Goal: Information Seeking & Learning: Learn about a topic

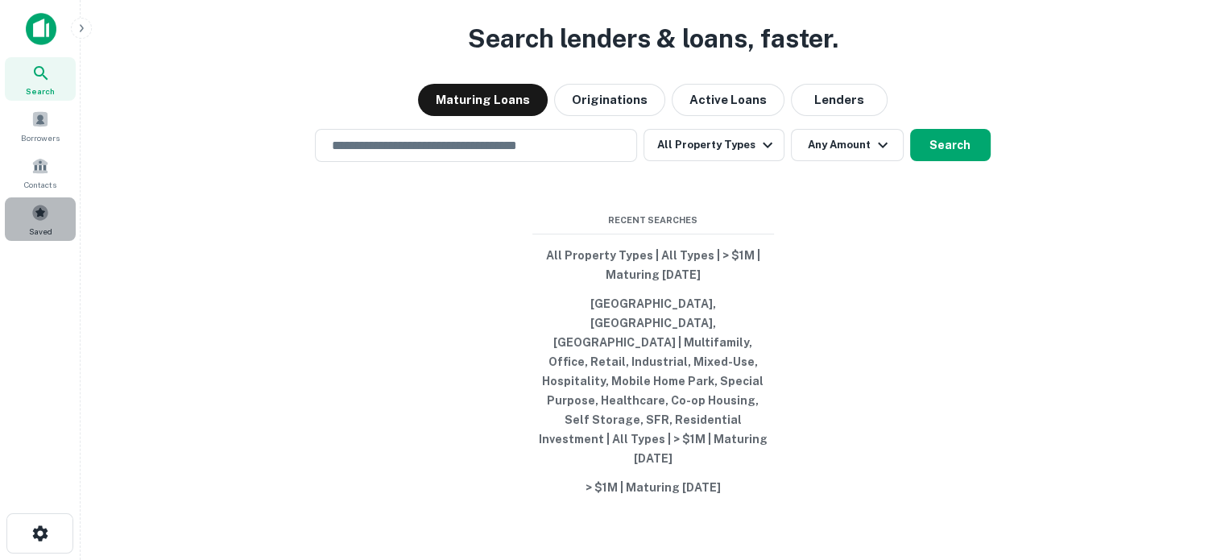
click at [52, 217] on div "Saved" at bounding box center [40, 218] width 71 height 43
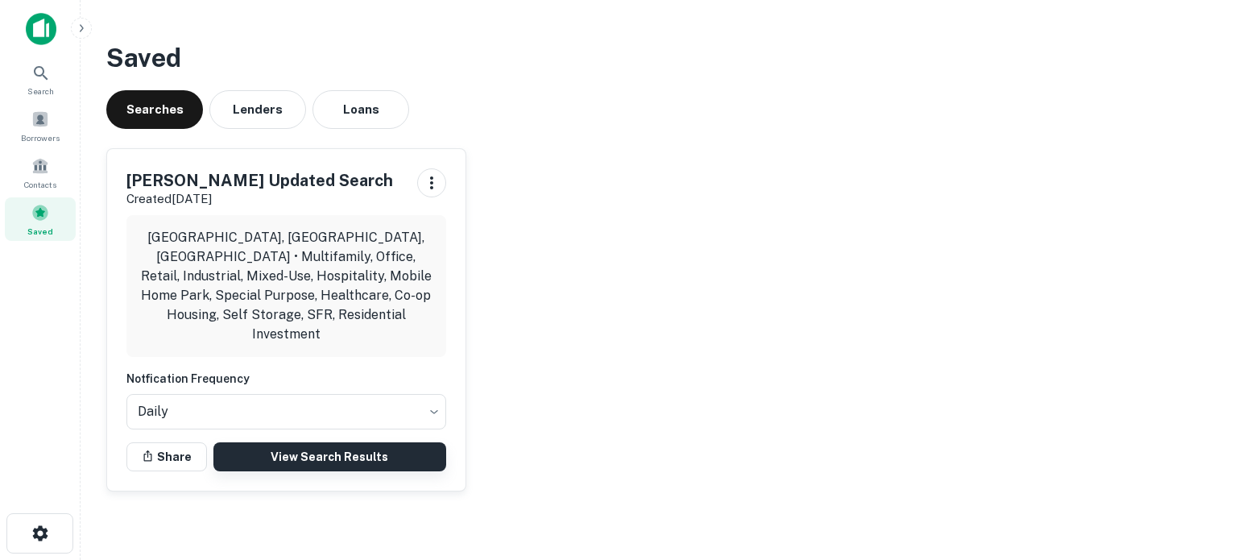
click at [316, 442] on link "View Search Results" at bounding box center [329, 456] width 233 height 29
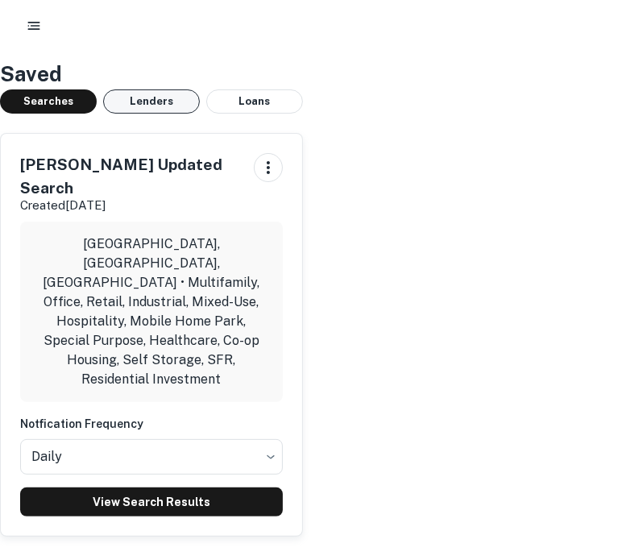
click at [173, 93] on button "Lenders" at bounding box center [151, 101] width 97 height 24
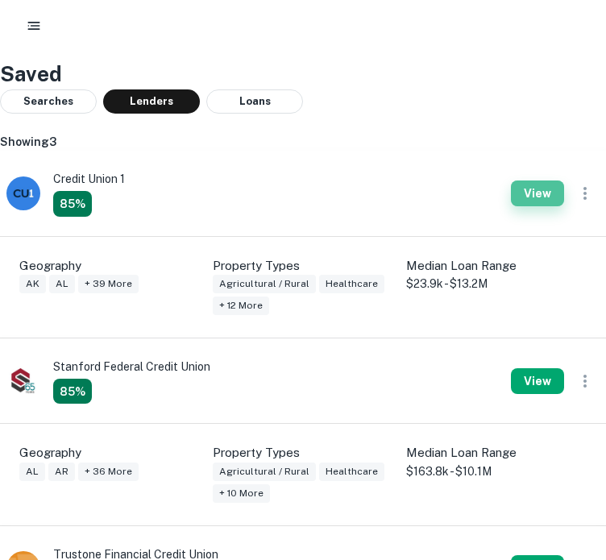
click at [554, 188] on button "View" at bounding box center [537, 193] width 53 height 26
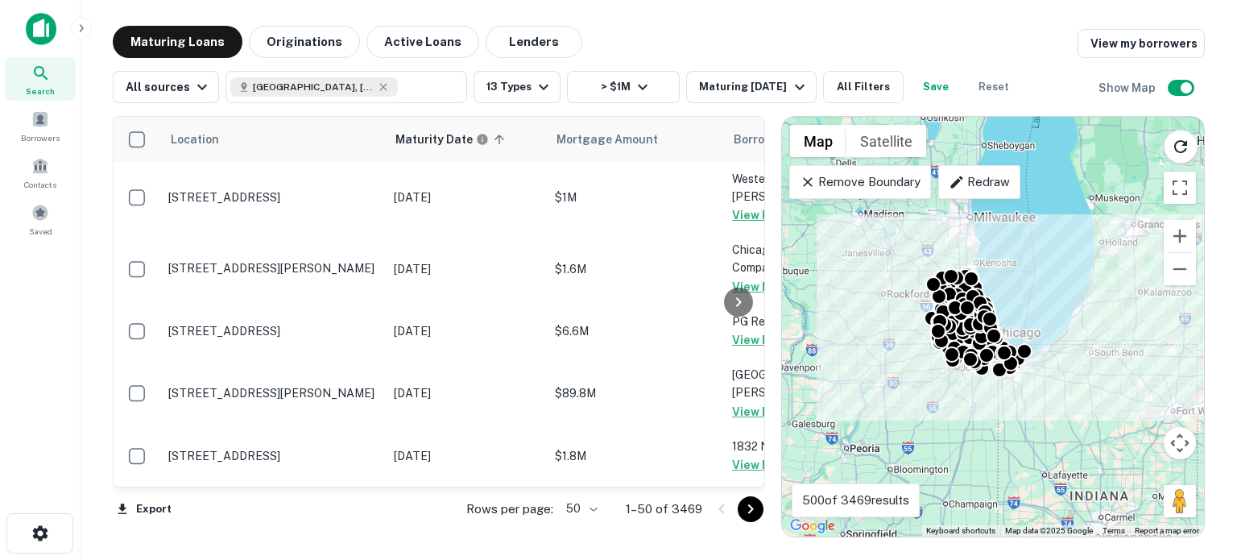
click at [570, 511] on body "Search Borrowers Contacts Saved Maturing Loans Originations Active Loans Lender…" at bounding box center [618, 280] width 1237 height 560
click at [577, 539] on li "100" at bounding box center [582, 525] width 47 height 29
click at [577, 532] on div "Location Maturity Date sorted ascending Mortgage Amount Borrower Lender Purpose…" at bounding box center [439, 326] width 652 height 421
click at [420, 135] on h6 "Maturity Date" at bounding box center [456, 139] width 77 height 18
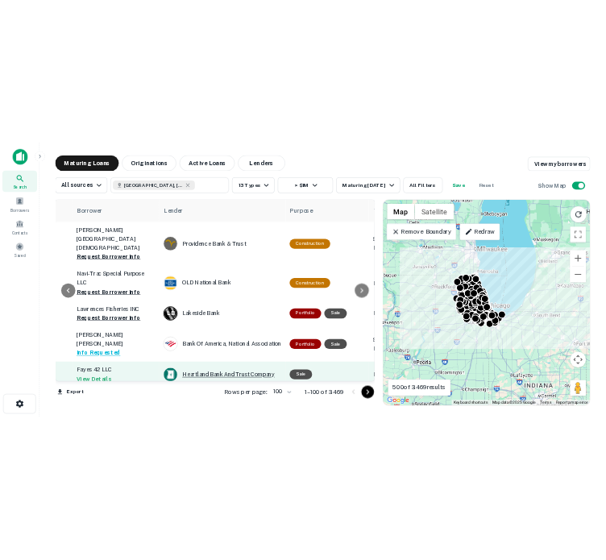
scroll to position [0, 563]
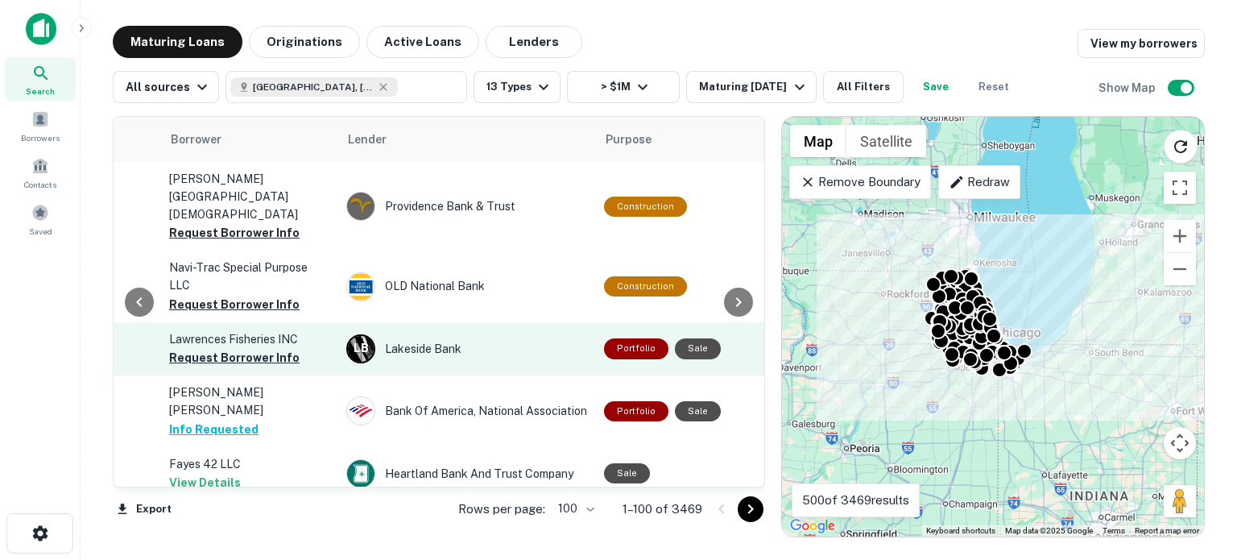
click at [258, 348] on button "Request Borrower Info" at bounding box center [234, 357] width 130 height 19
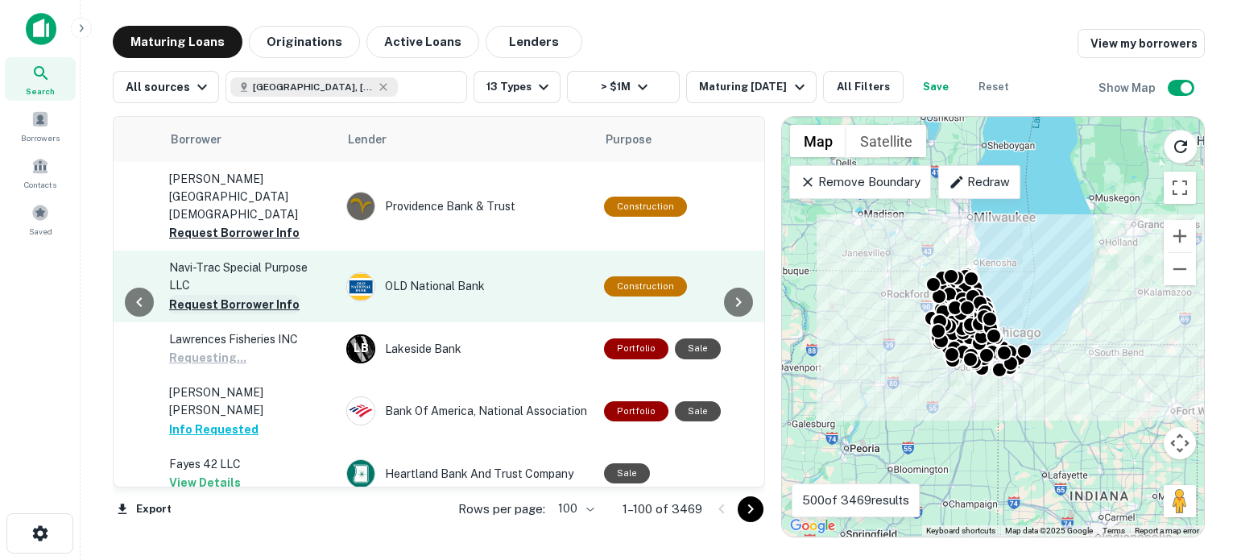
click at [263, 295] on button "Request Borrower Info" at bounding box center [234, 304] width 130 height 19
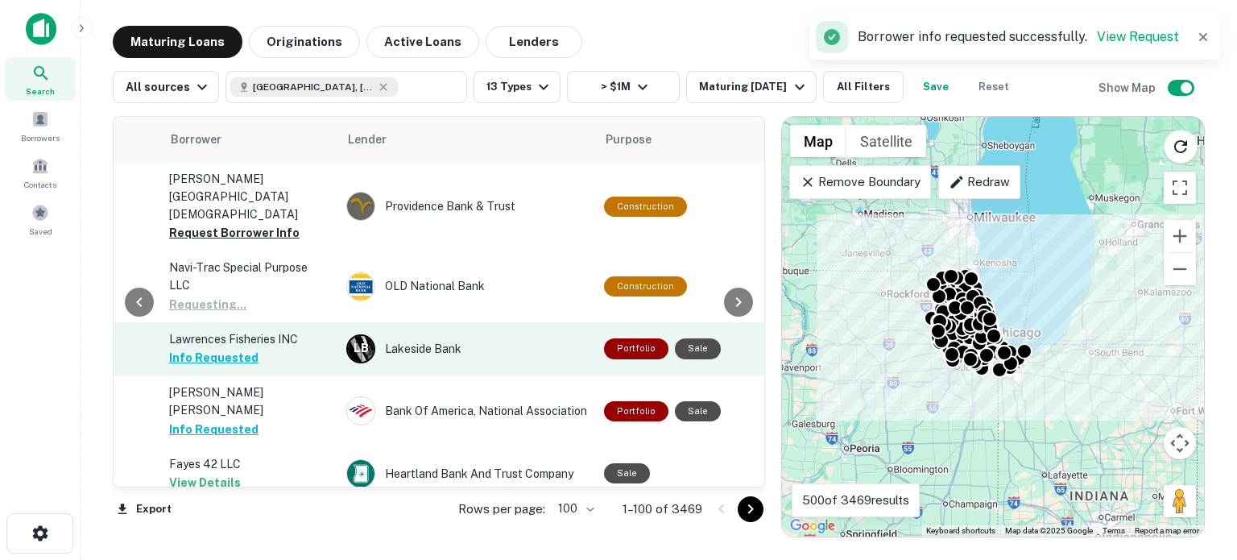
click at [281, 223] on button "Request Borrower Info" at bounding box center [234, 232] width 130 height 19
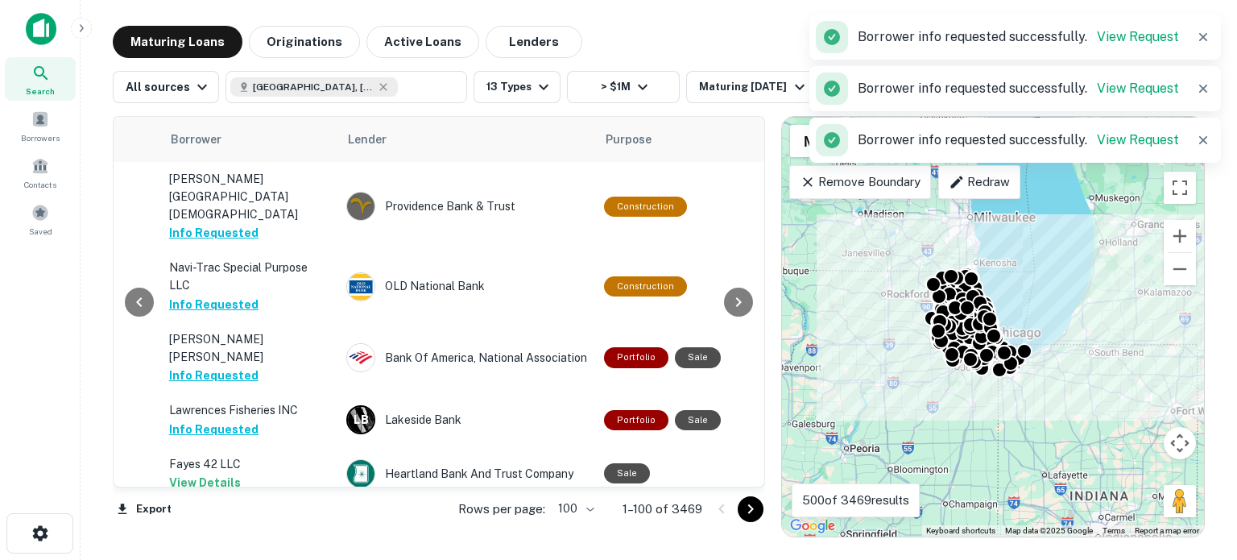
click at [396, 489] on div "Export Rows per page: 100 *** 1–100 of 3469" at bounding box center [439, 508] width 652 height 43
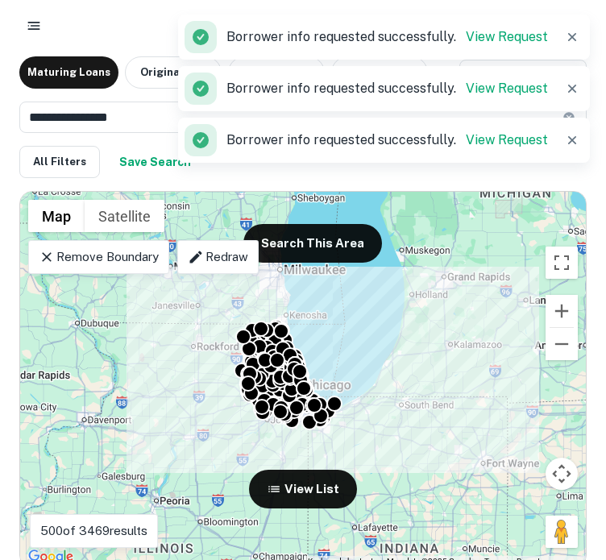
scroll to position [0, 0]
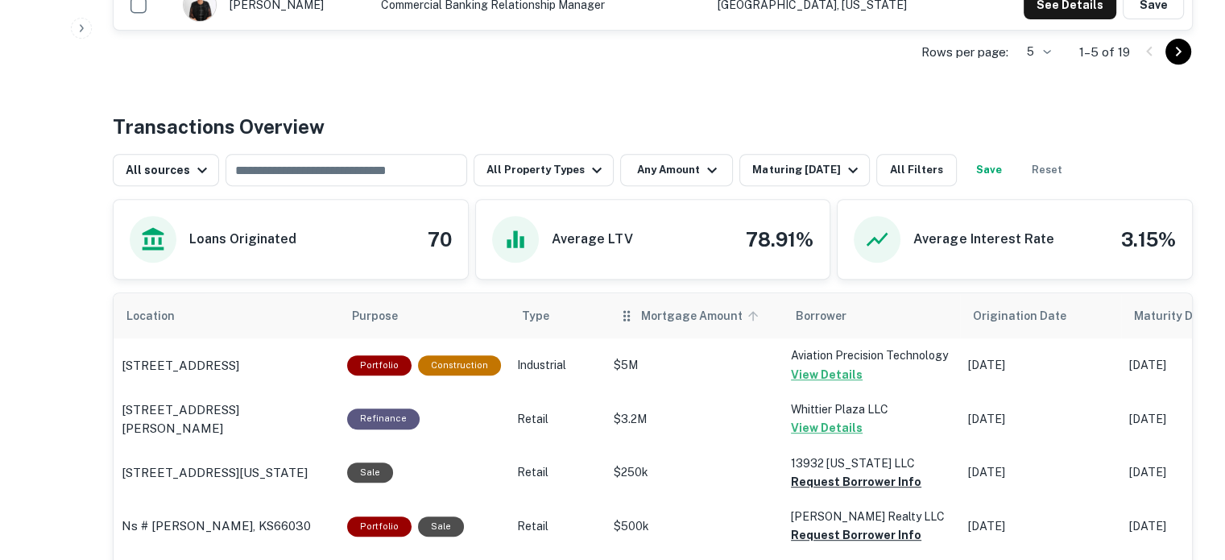
scroll to position [725, 0]
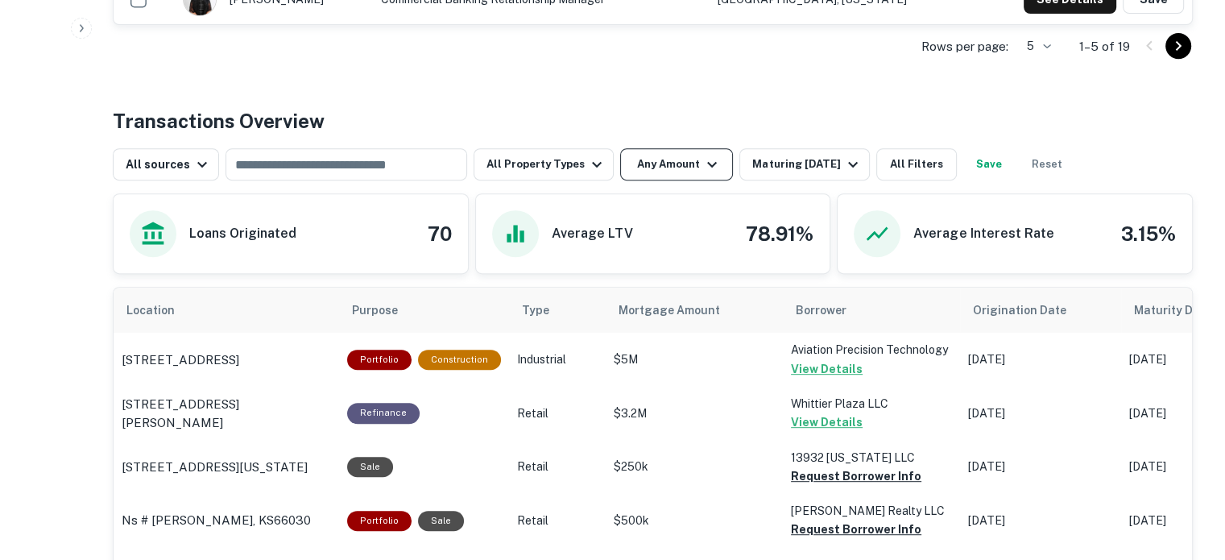
click at [605, 167] on button "Any Amount" at bounding box center [676, 164] width 113 height 32
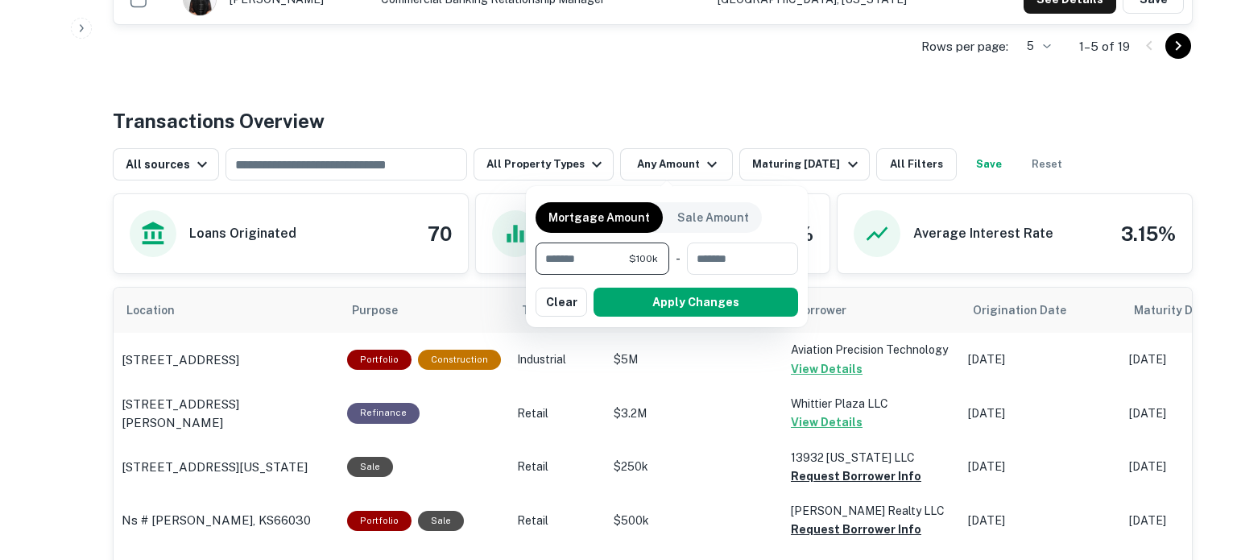
type input "*******"
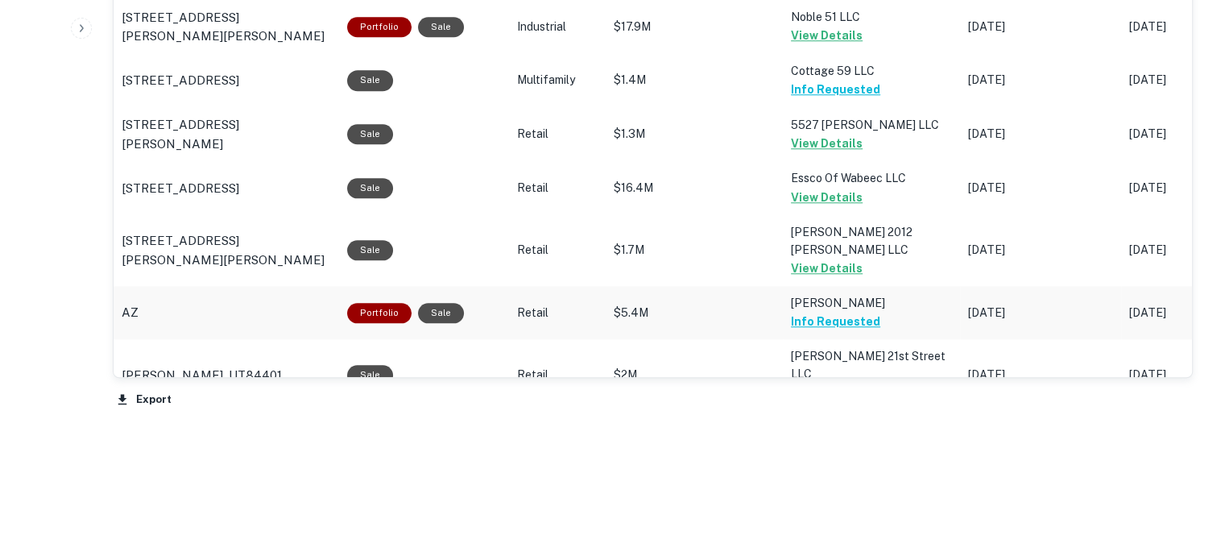
scroll to position [1600, 0]
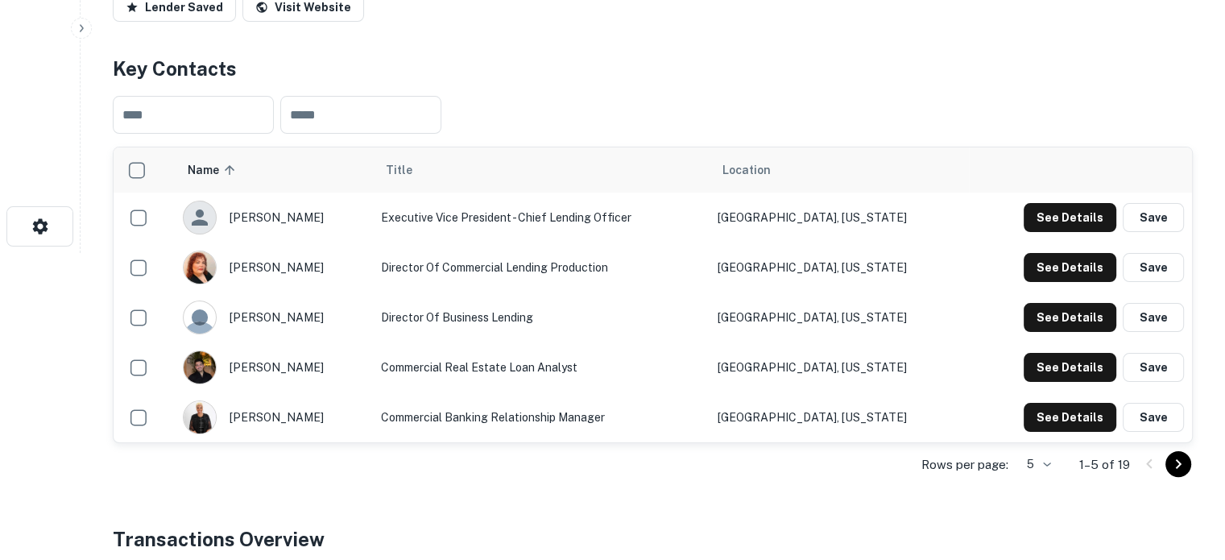
scroll to position [242, 0]
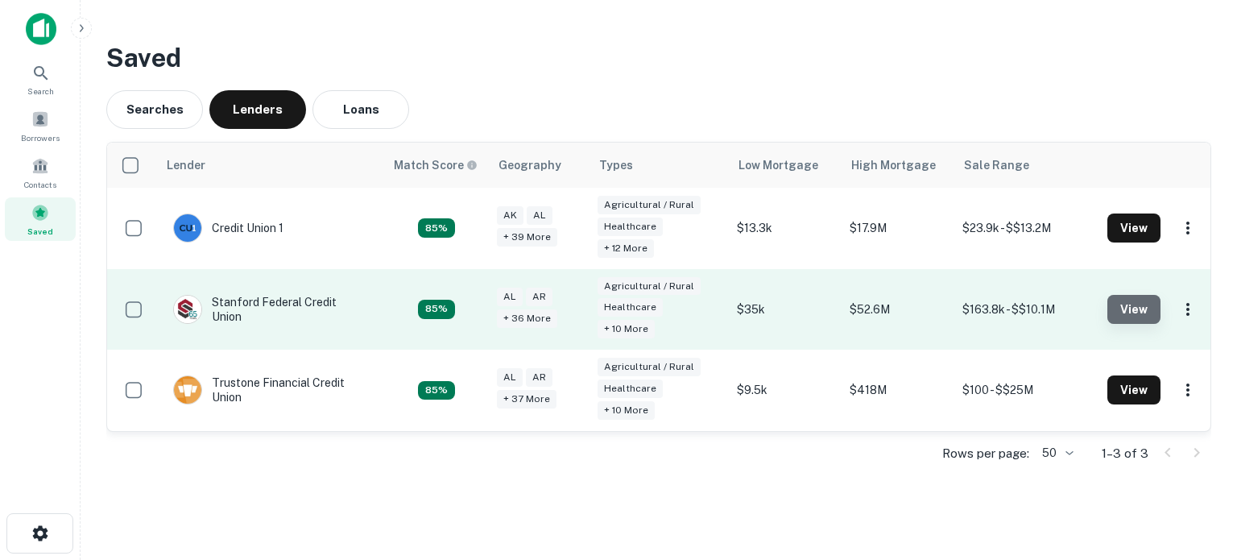
click at [1122, 312] on button "View" at bounding box center [1133, 309] width 53 height 29
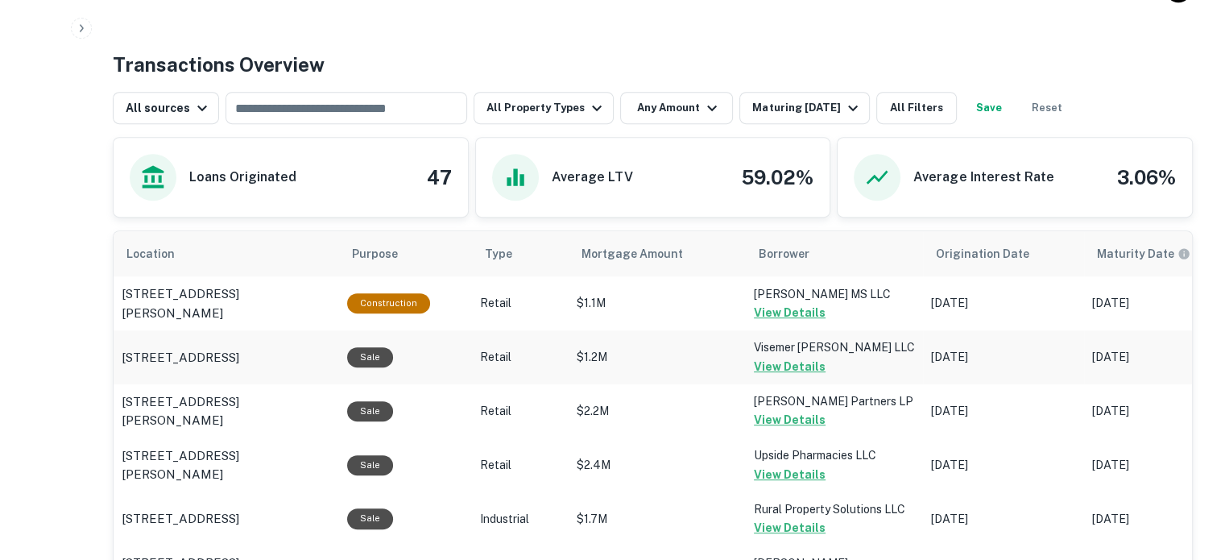
scroll to position [805, 0]
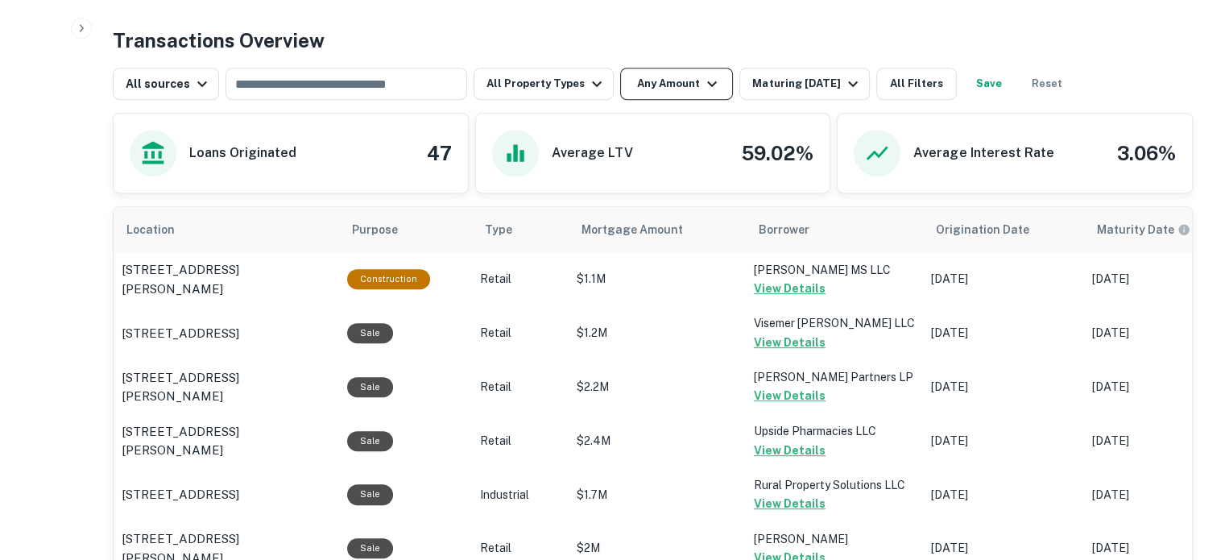
click at [658, 85] on button "Any Amount" at bounding box center [676, 84] width 113 height 32
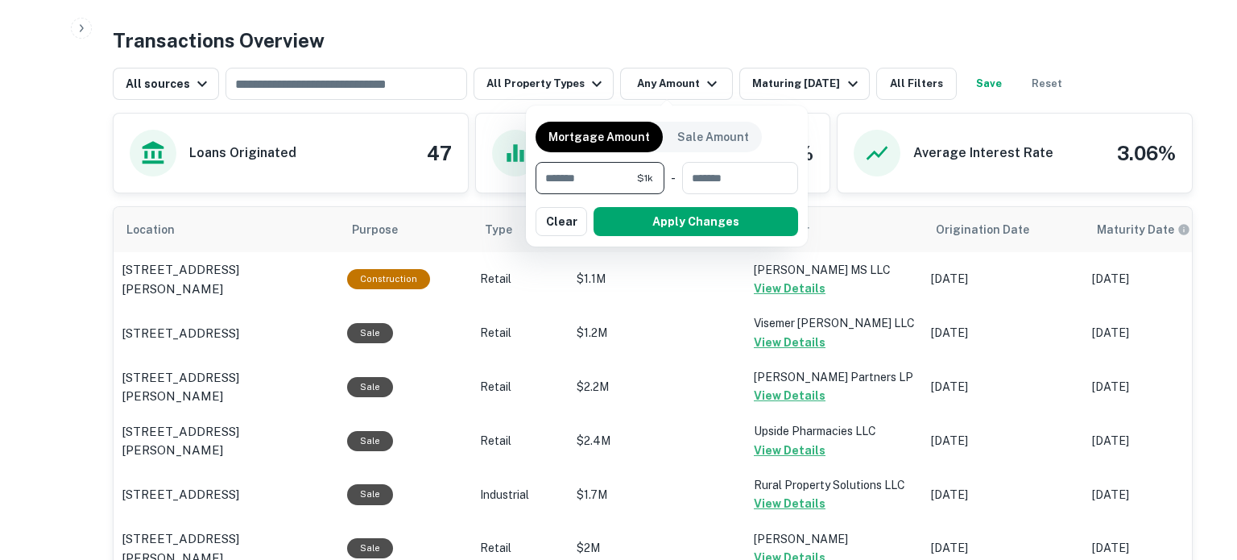
type input "******"
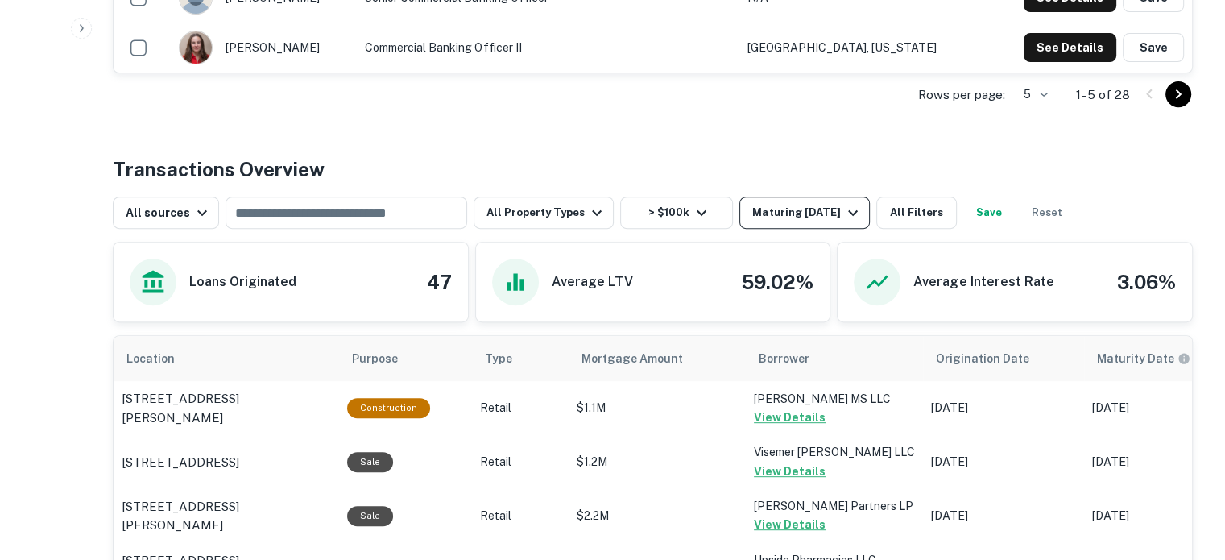
scroll to position [805, 0]
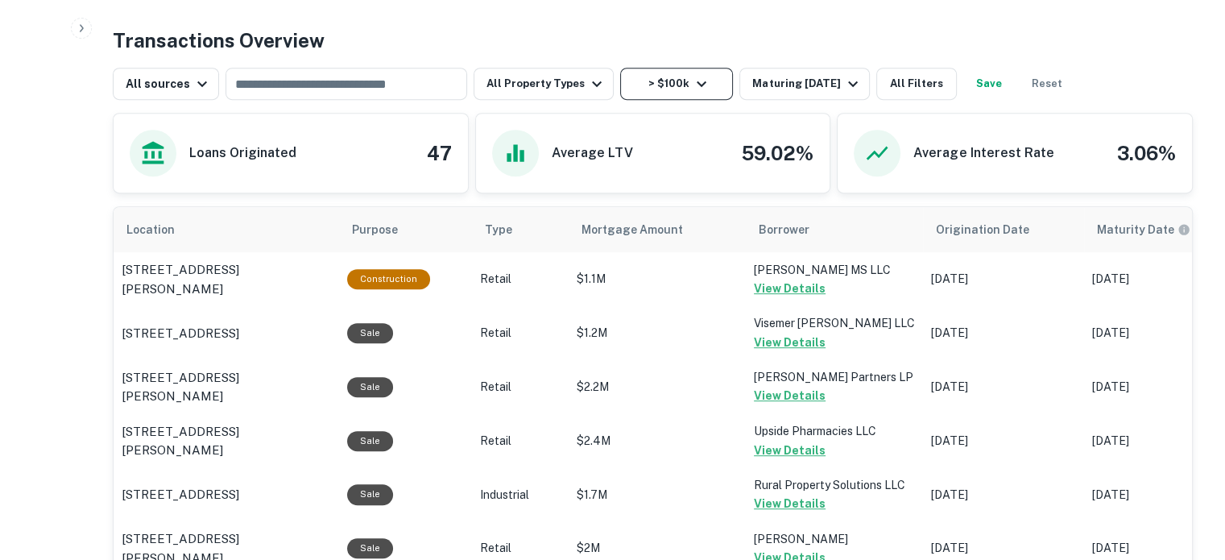
click at [708, 76] on button "> $100k" at bounding box center [676, 84] width 113 height 32
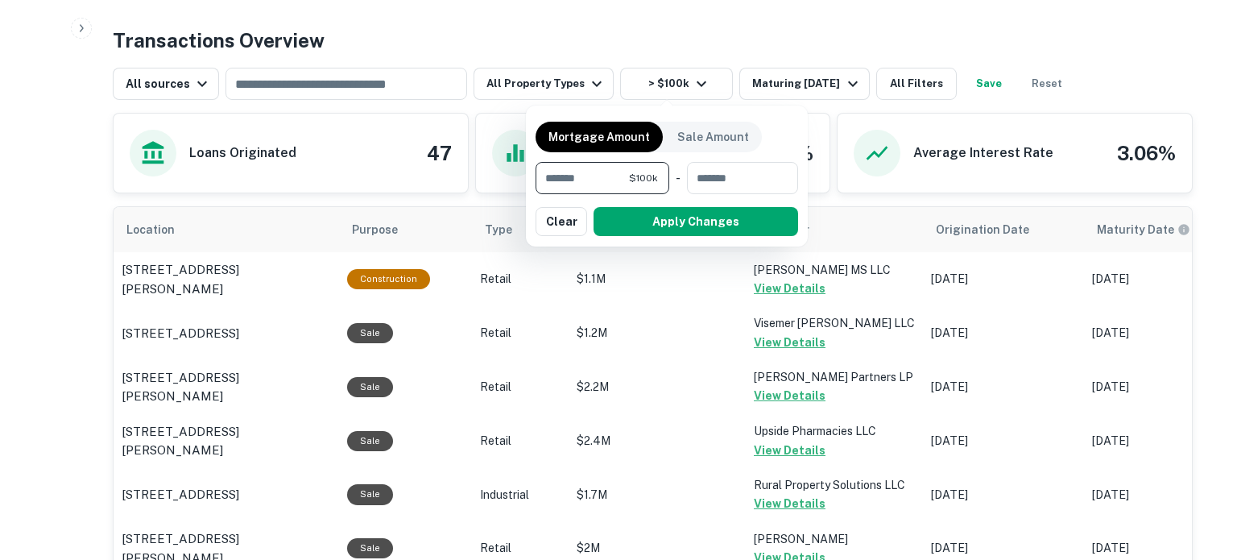
type input "*******"
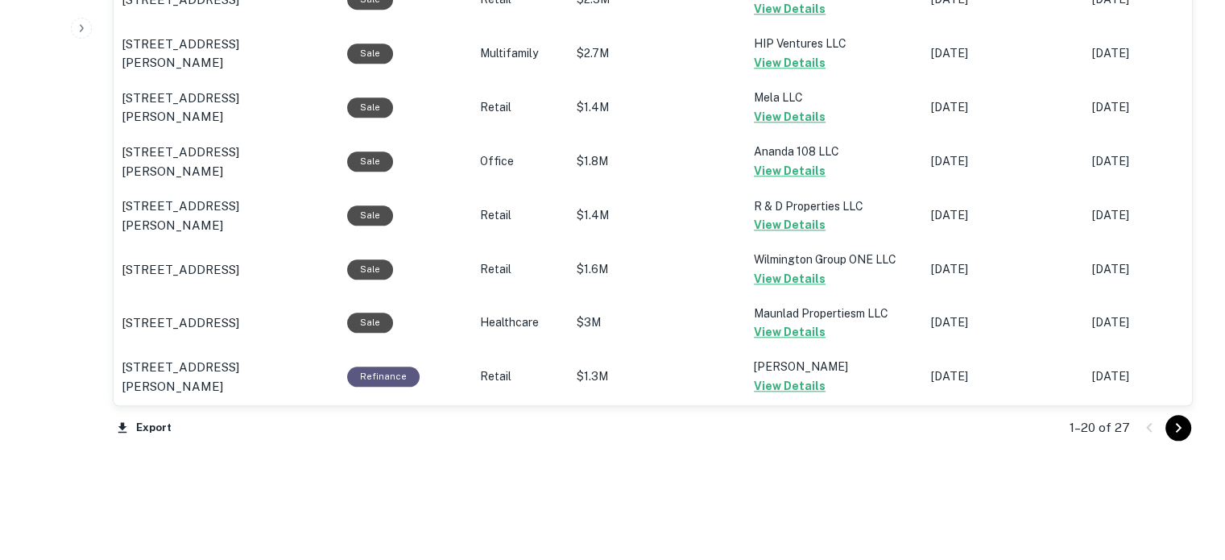
scroll to position [1771, 0]
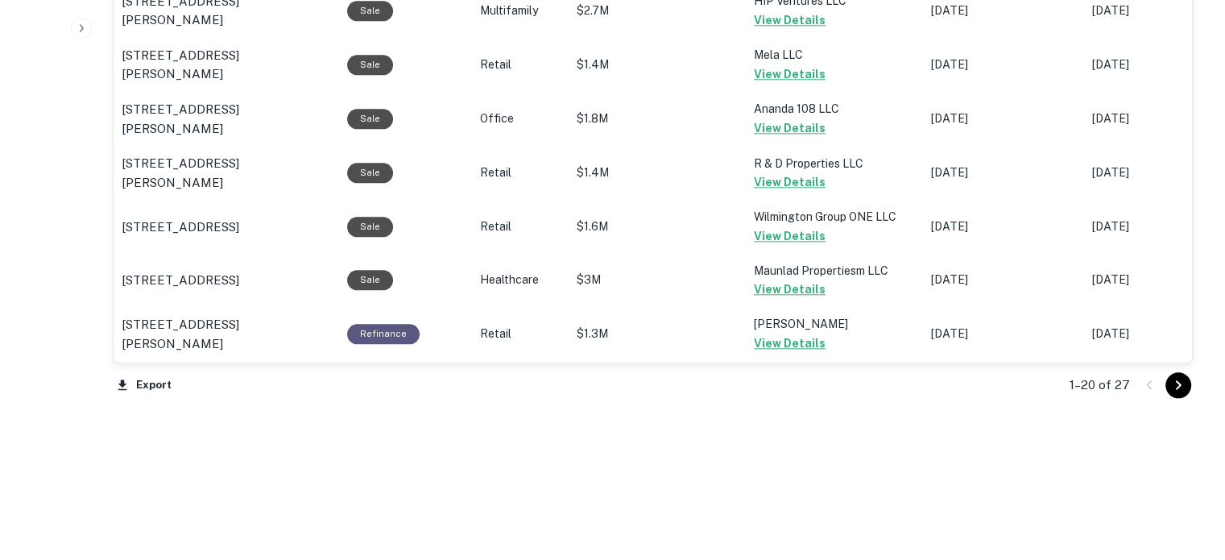
click at [1156, 391] on div at bounding box center [1163, 385] width 55 height 26
click at [1176, 388] on icon "Go to next page" at bounding box center [1177, 384] width 19 height 19
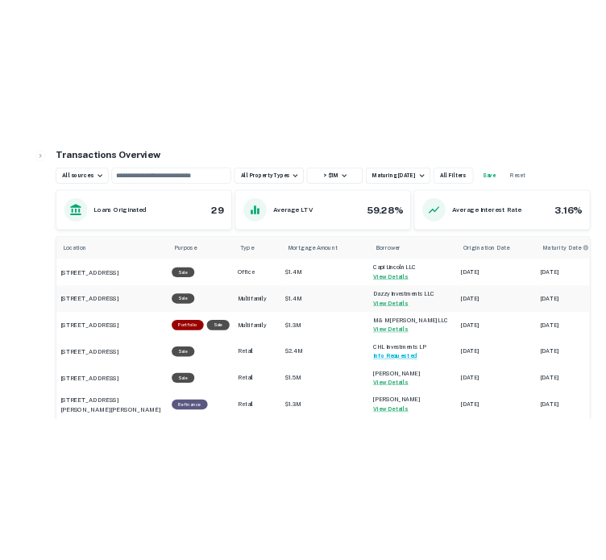
scroll to position [1072, 0]
